Goal: Task Accomplishment & Management: Manage account settings

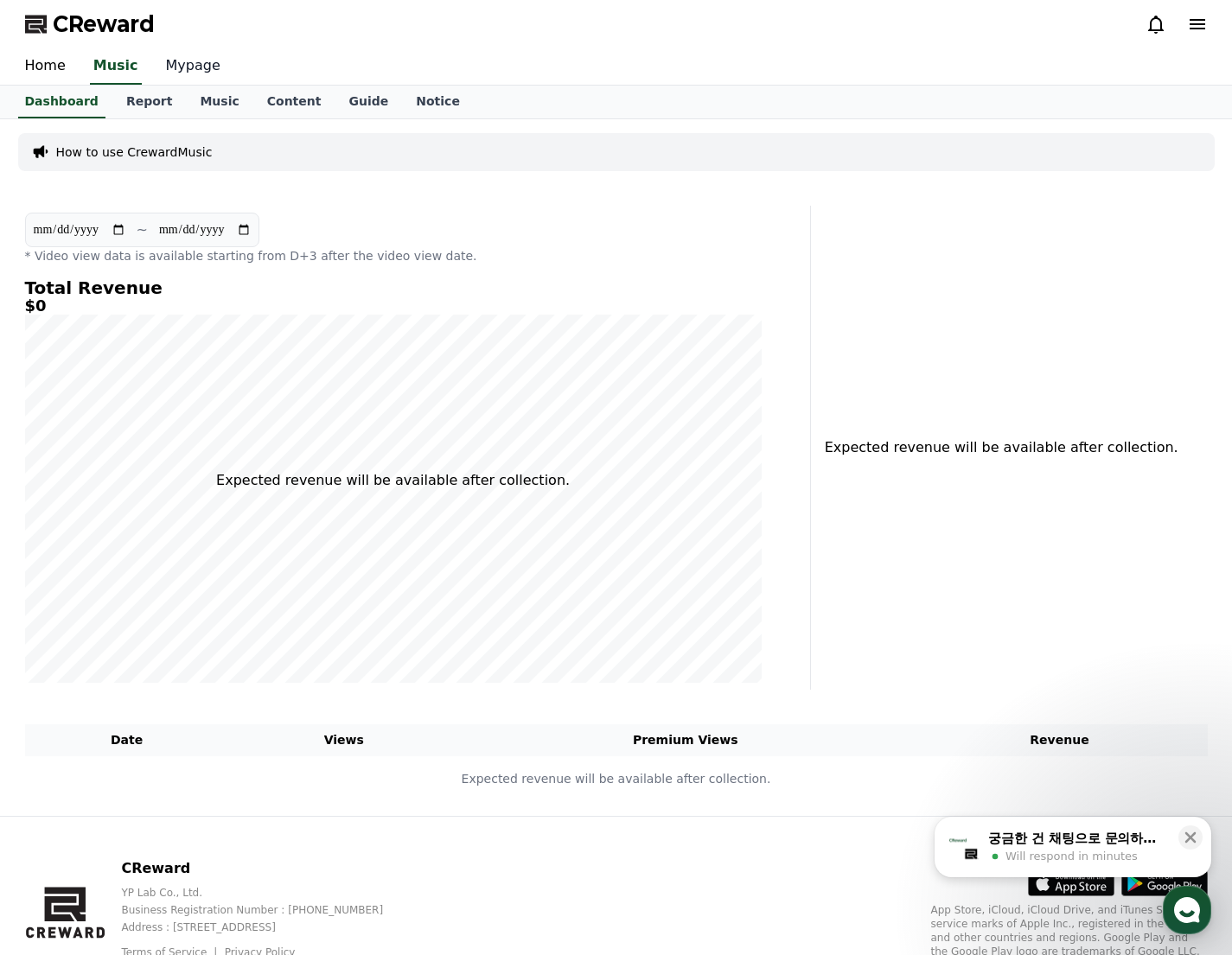
click at [178, 67] on link "Mypage" at bounding box center [194, 66] width 82 height 36
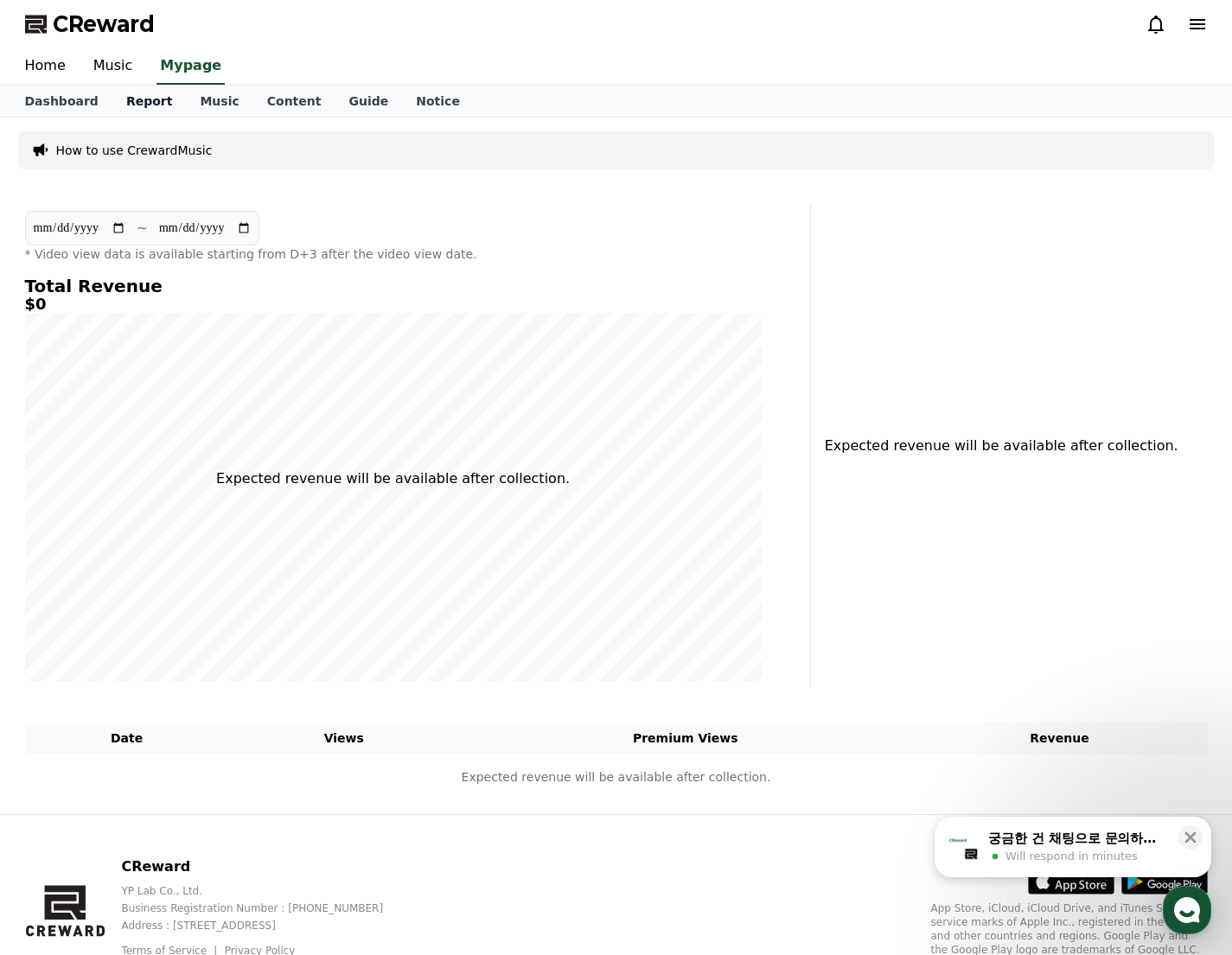
select select "**********"
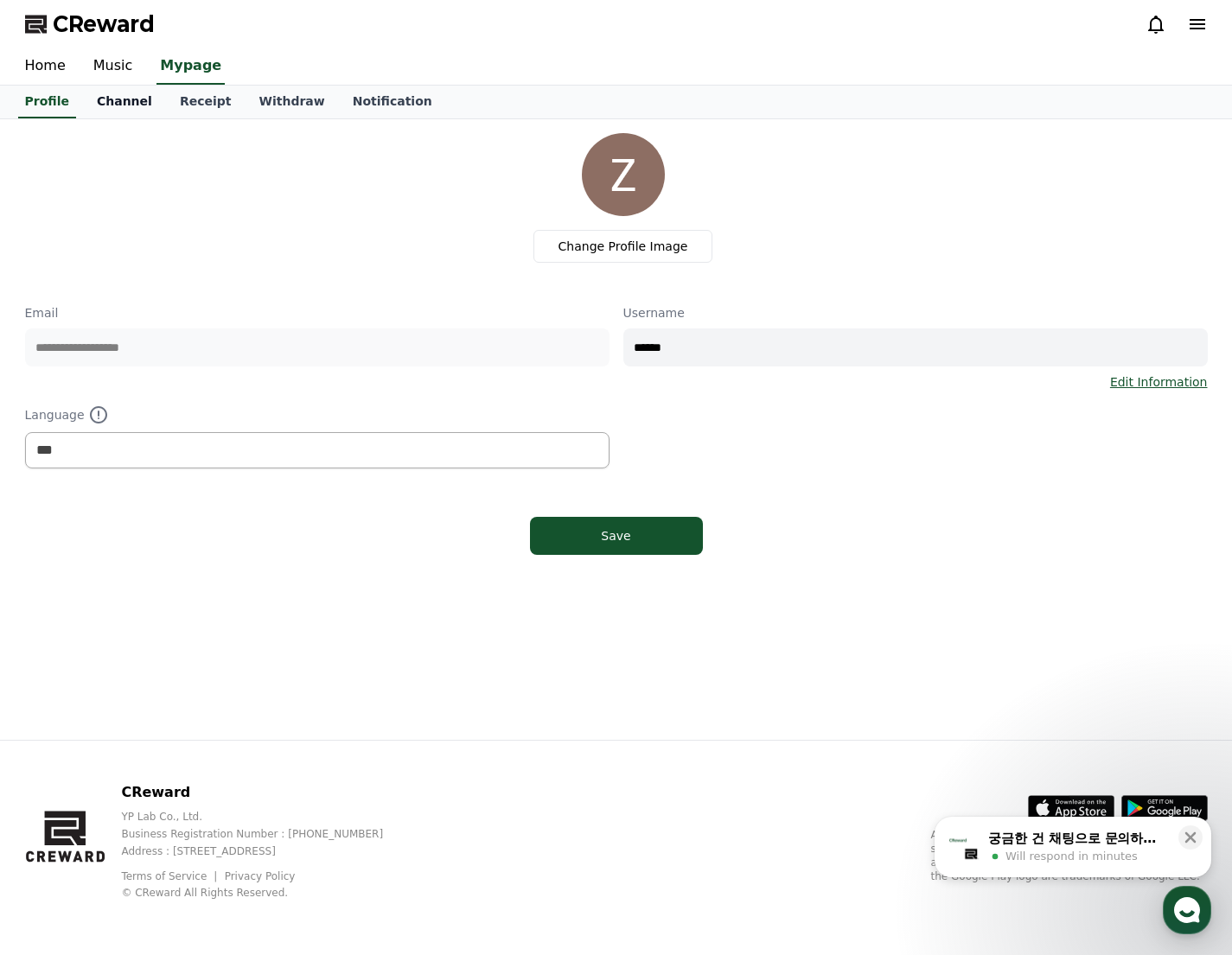
click at [93, 102] on link "Channel" at bounding box center [125, 102] width 83 height 33
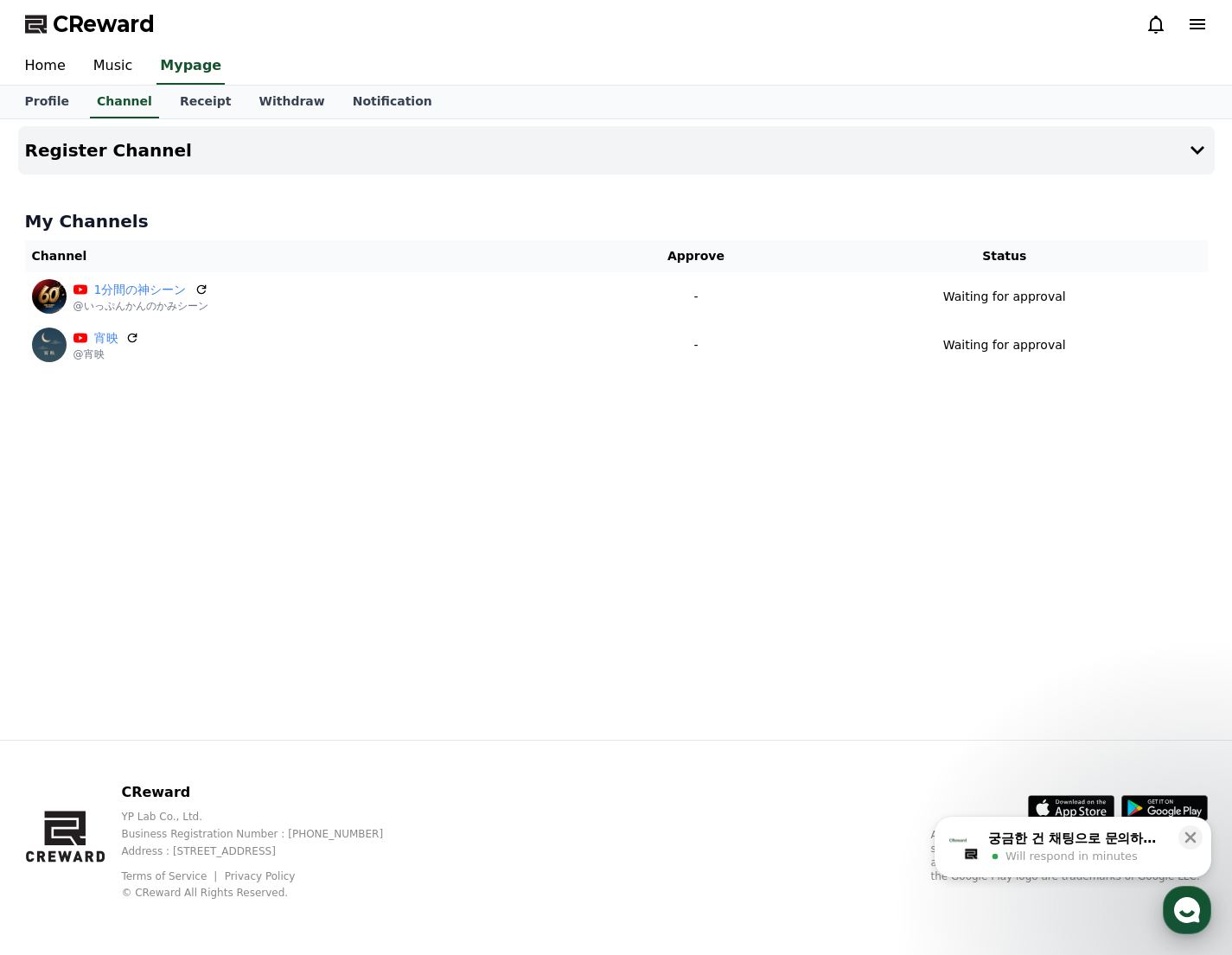
click at [1179, 902] on use "button" at bounding box center [1186, 910] width 26 height 26
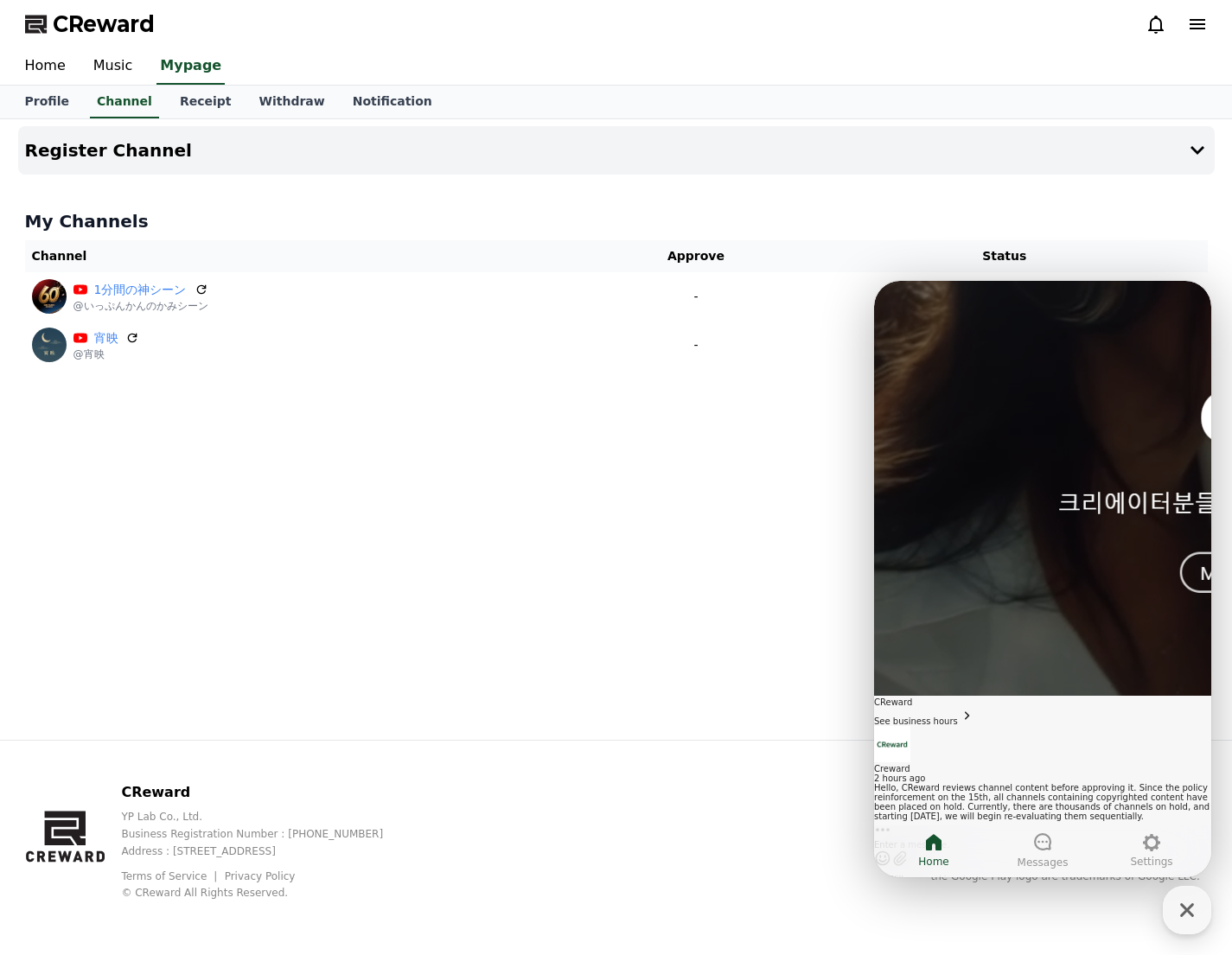
click at [1027, 783] on div "Hello, CReward reviews channel content before approving it. Since the policy re…" at bounding box center [1042, 803] width 337 height 38
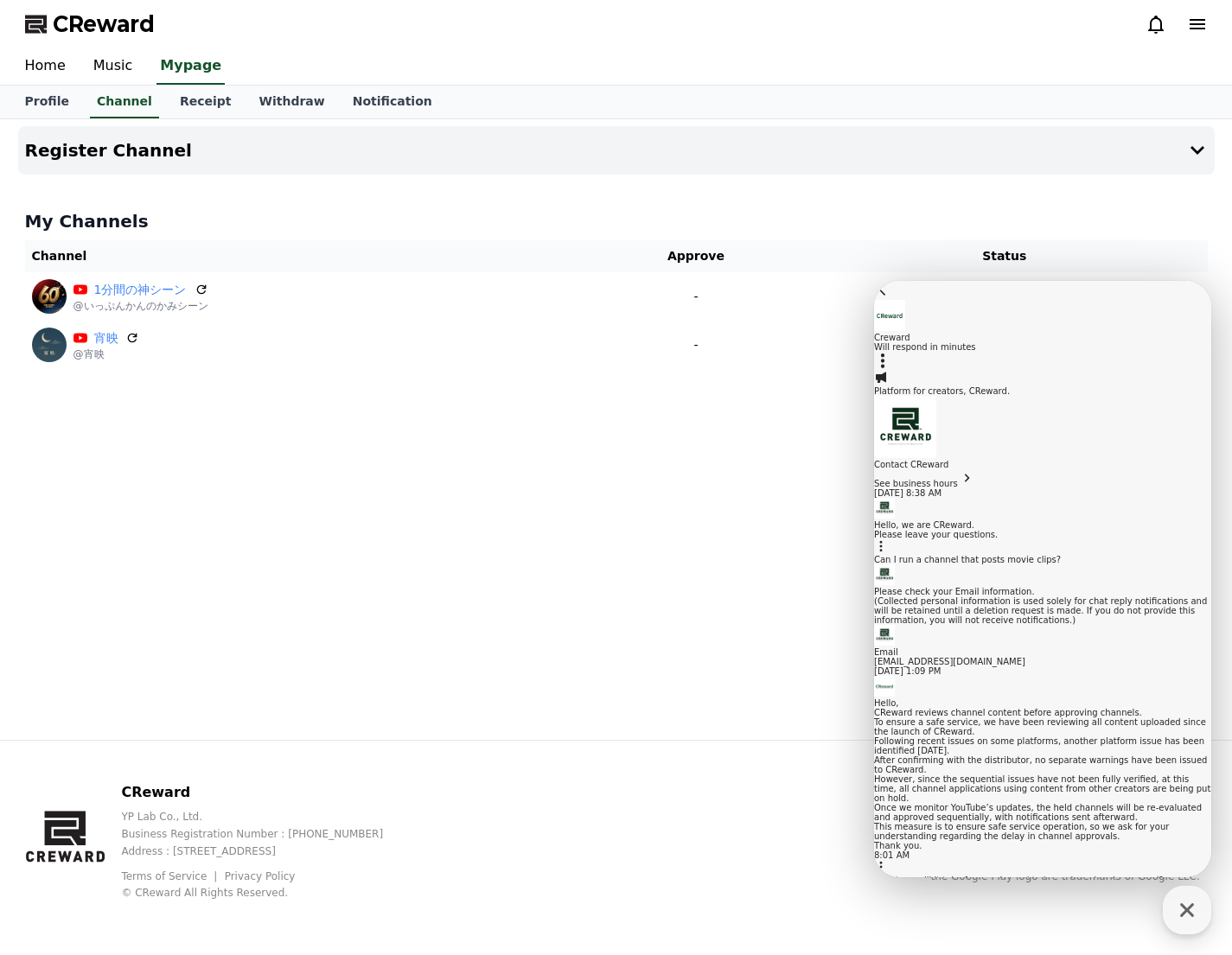
scroll to position [1034, 0]
click at [1207, 888] on button "CReward Chat Button" at bounding box center [1186, 910] width 48 height 48
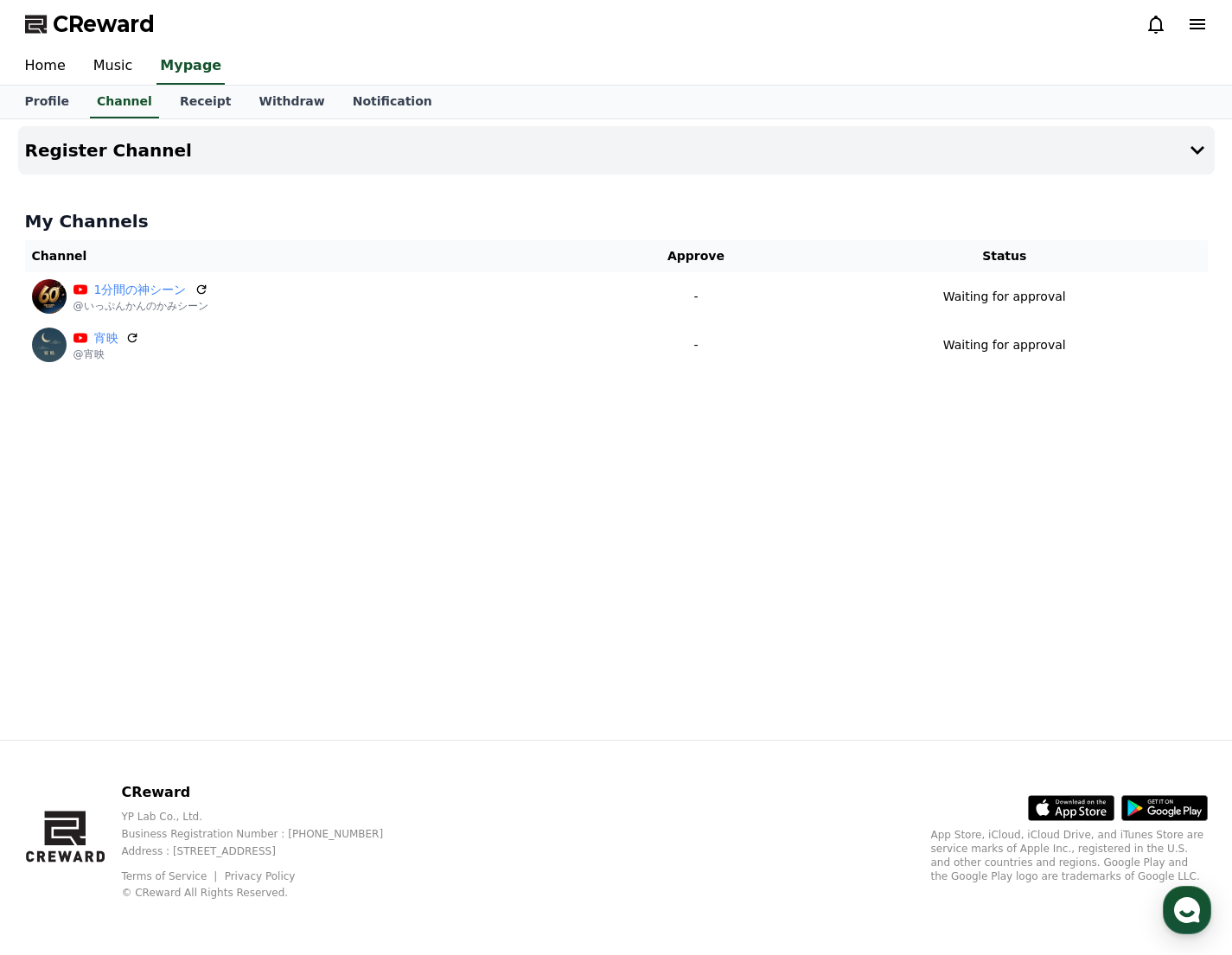
click at [1049, 574] on div "Register Channel My Channels Channel Approve Status 1分間の神シーン @いっぷんかんのかみシーン - Wa…" at bounding box center [616, 429] width 1210 height 620
click at [774, 448] on div "Register Channel My Channels Channel Approve Status 1分間の神シーン @いっぷんかんのかみシーン - Wa…" at bounding box center [616, 429] width 1210 height 620
click at [714, 558] on div "Register Channel My Channels Channel Approve Status 1分間の神シーン @いっぷんかんのかみシーン - Wa…" at bounding box center [616, 429] width 1210 height 620
